Goal: Navigation & Orientation: Find specific page/section

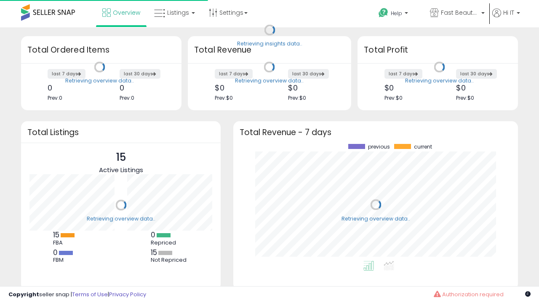
scroll to position [117, 268]
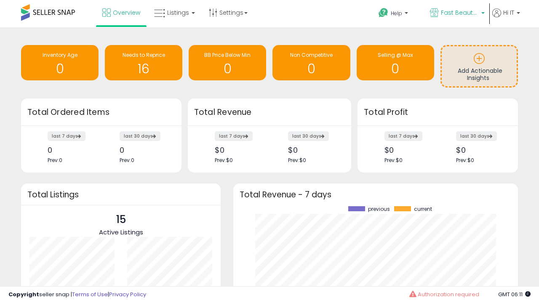
click at [456, 13] on span "Fast Beauty ([GEOGRAPHIC_DATA])" at bounding box center [460, 12] width 38 height 8
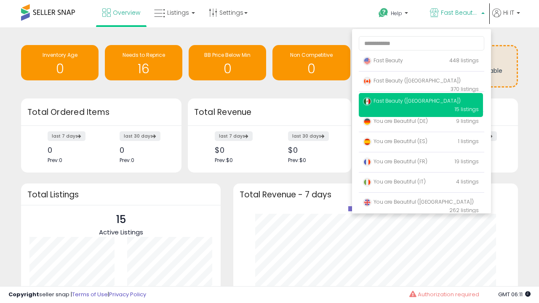
click at [420, 62] on p "Fast Beauty 448 listings" at bounding box center [421, 61] width 124 height 17
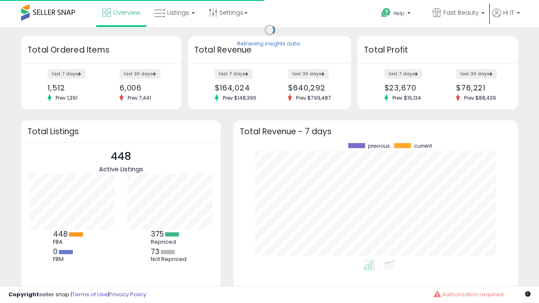
scroll to position [117, 268]
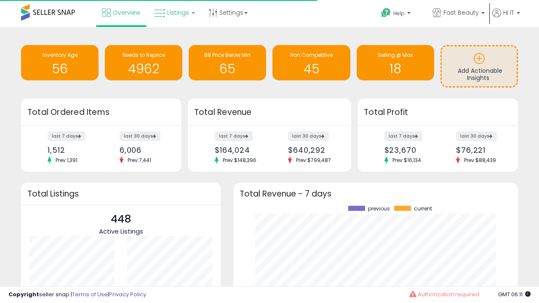
click at [173, 13] on span "Listings" at bounding box center [178, 12] width 22 height 8
